Goal: Information Seeking & Learning: Learn about a topic

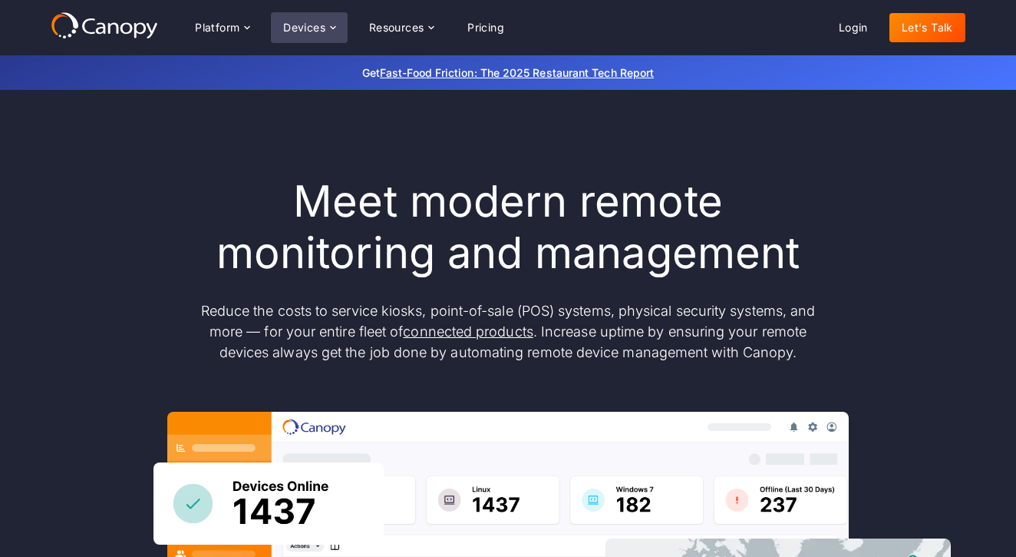
click at [315, 28] on div "Devices" at bounding box center [304, 27] width 42 height 11
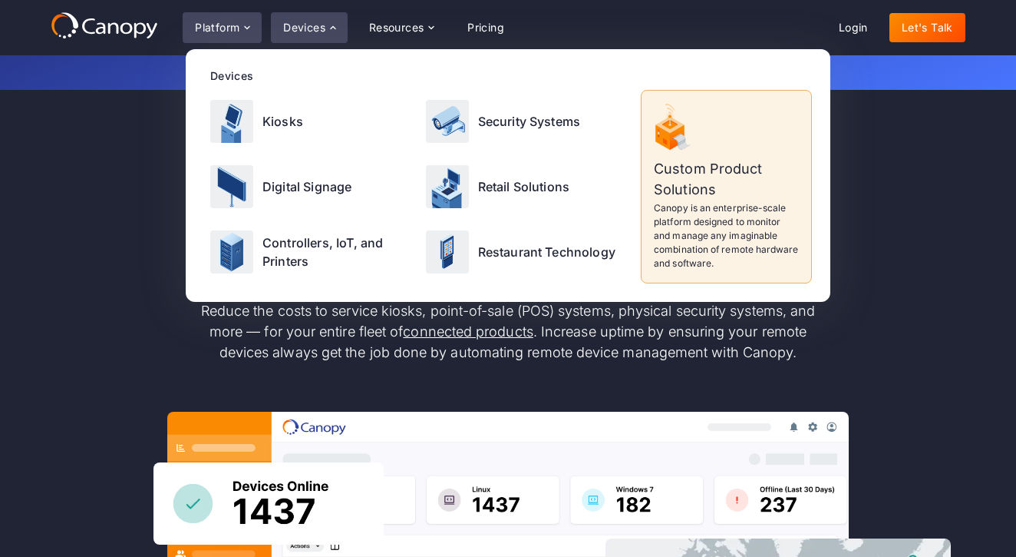
click at [251, 26] on icon at bounding box center [247, 27] width 12 height 12
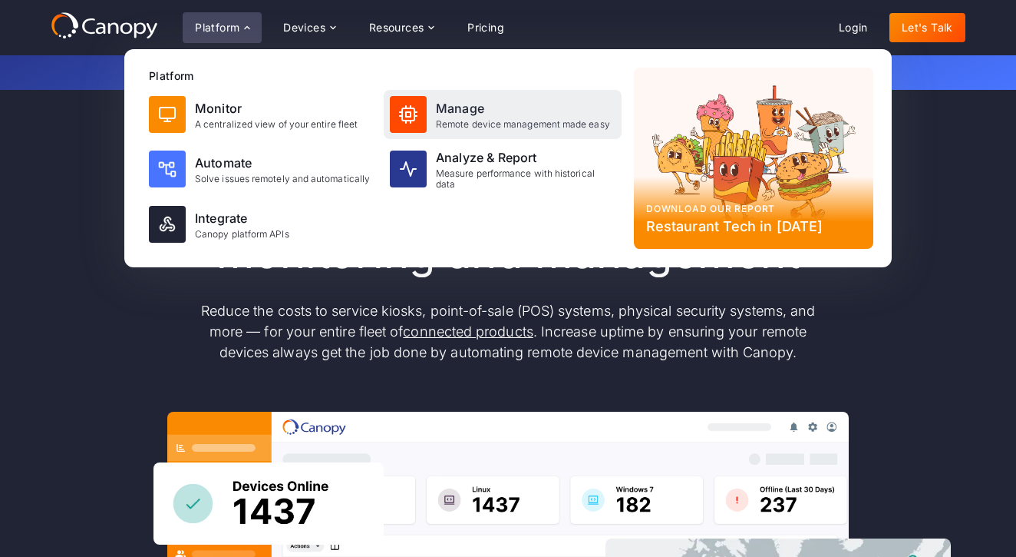
click at [469, 125] on div "Remote device management made easy" at bounding box center [523, 124] width 174 height 11
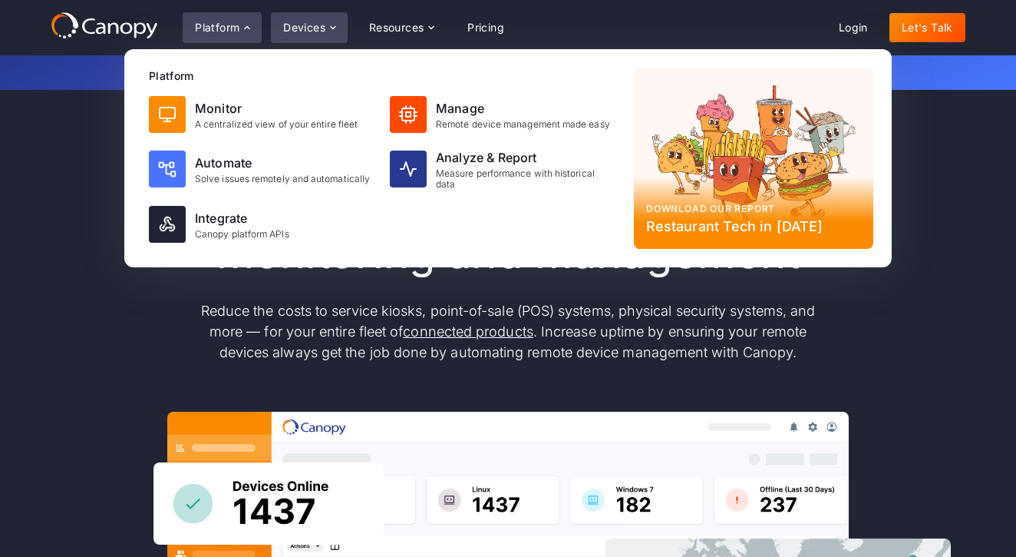
click at [322, 27] on div "Devices" at bounding box center [304, 27] width 42 height 11
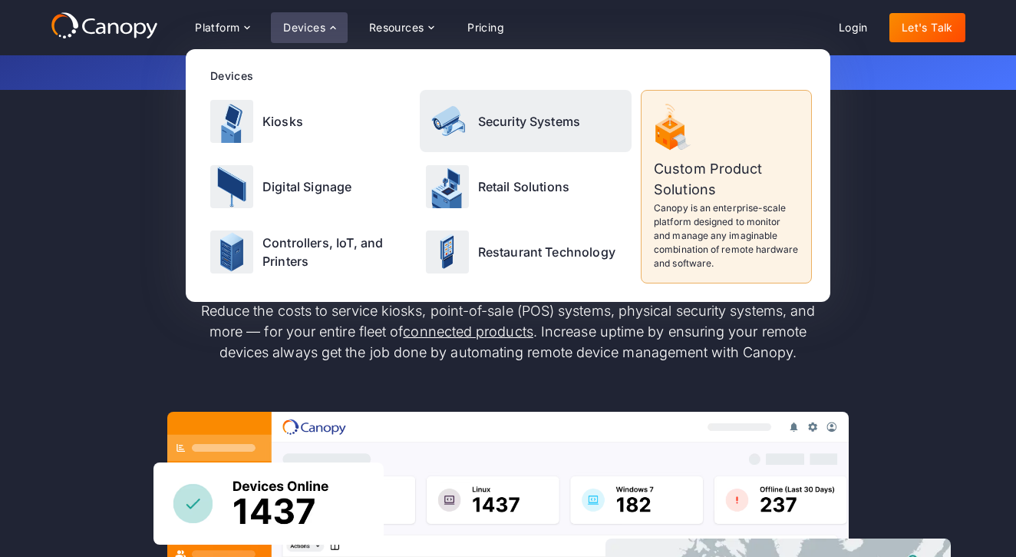
click at [519, 130] on div "Security Systems" at bounding box center [526, 121] width 213 height 62
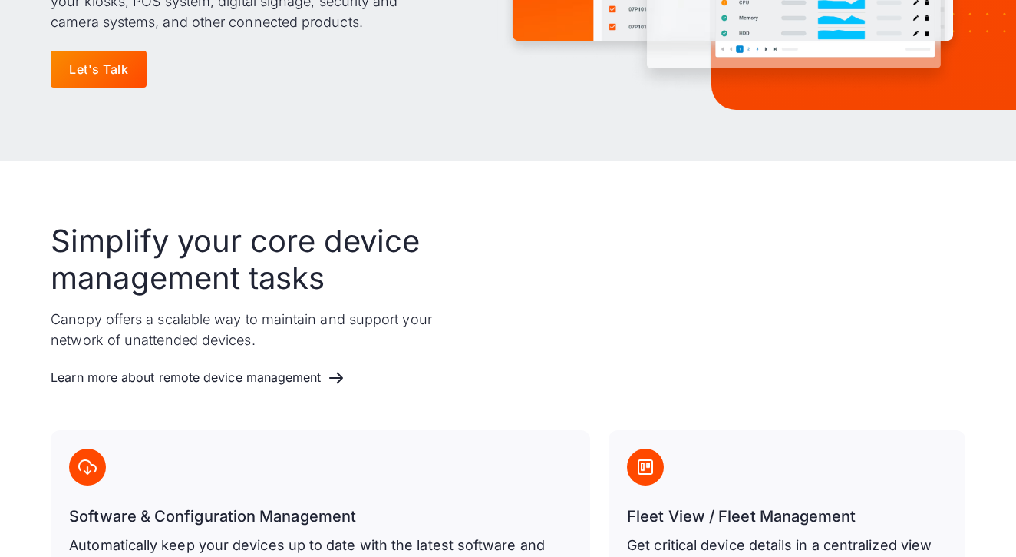
scroll to position [35, 0]
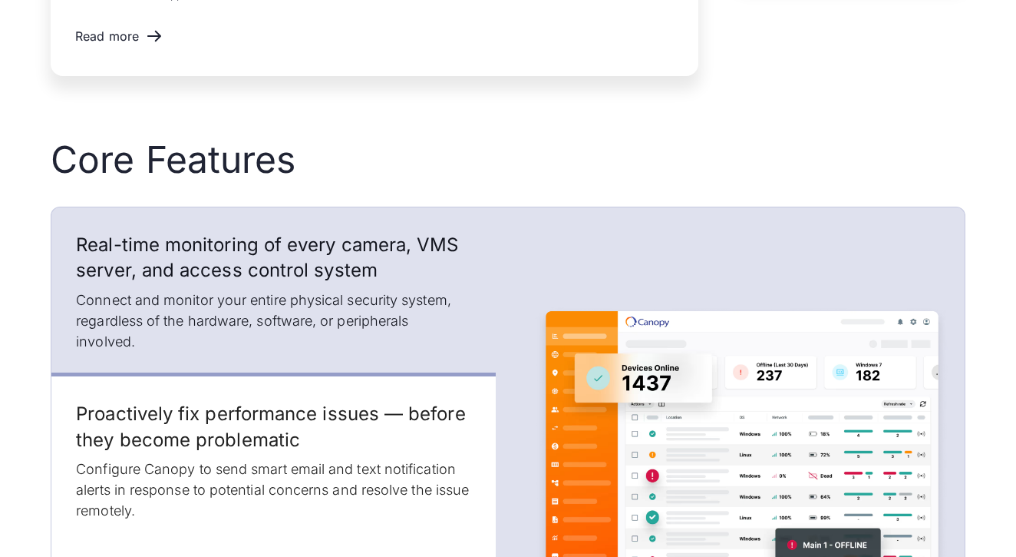
scroll to position [2007, 0]
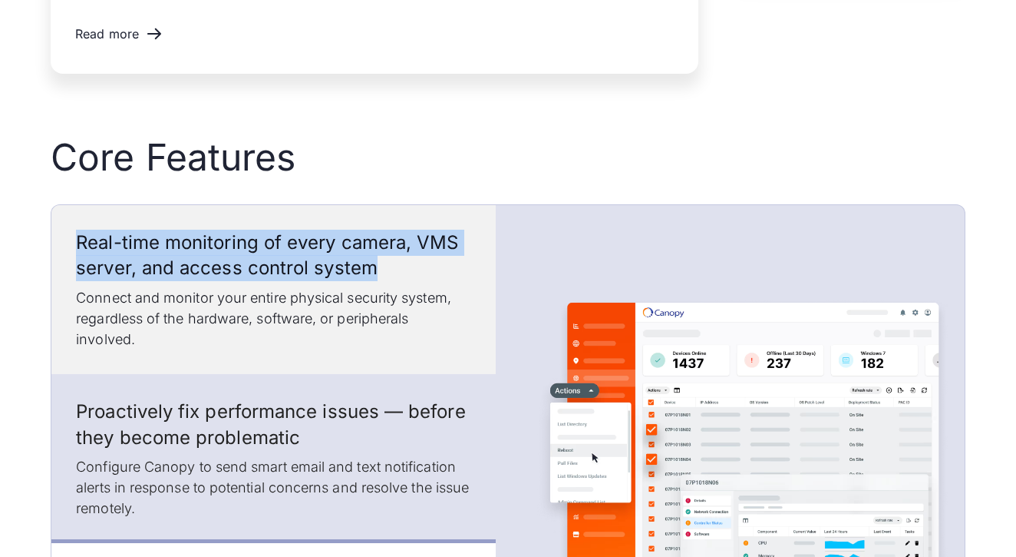
drag, startPoint x: 78, startPoint y: 249, endPoint x: 387, endPoint y: 273, distance: 309.5
click at [387, 273] on h3 "Real-time monitoring of every camera, VMS server, and access control system" at bounding box center [273, 255] width 395 height 51
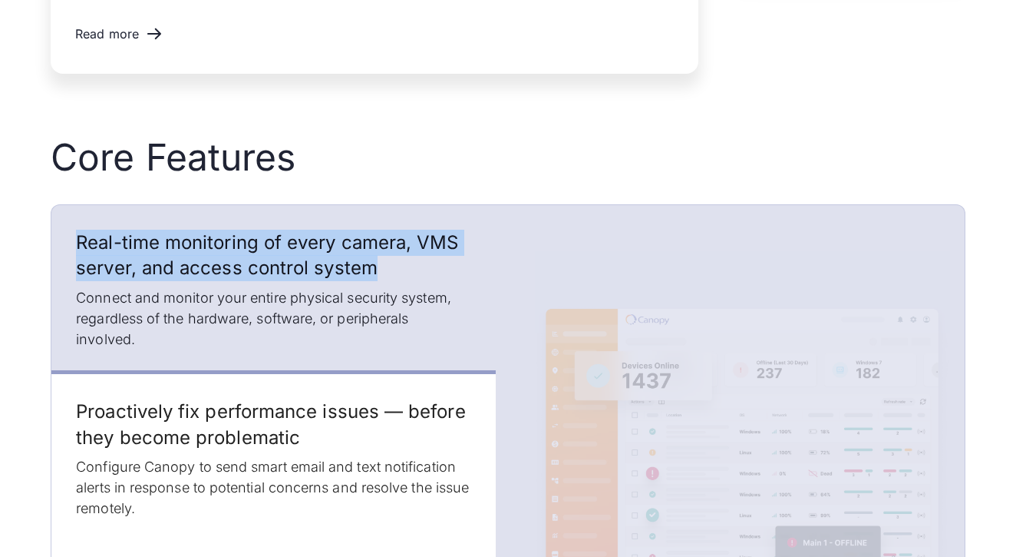
copy h3 "Real-time monitoring of every camera, VMS server, and access control system"
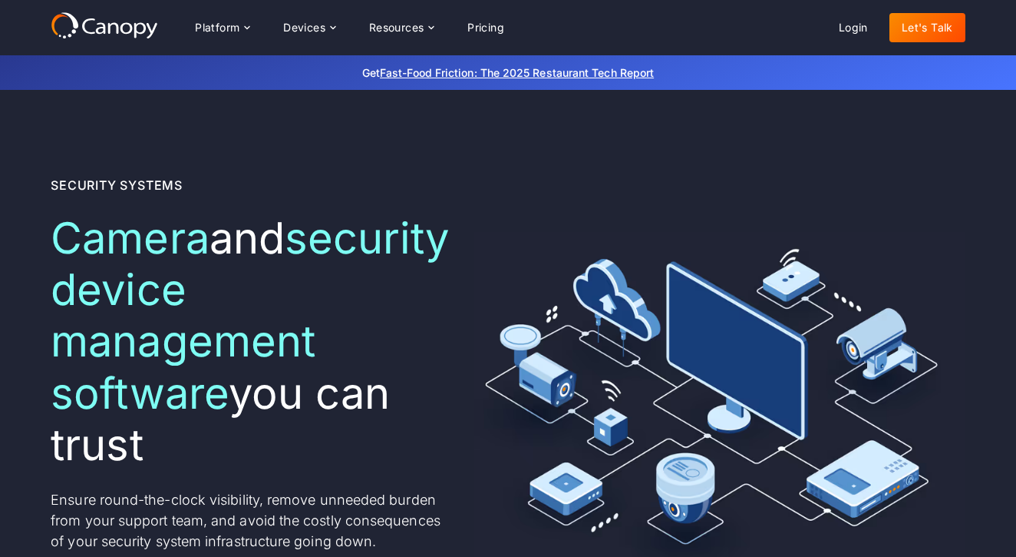
scroll to position [0, 0]
click at [343, 25] on div "Devices" at bounding box center [309, 27] width 77 height 31
